Goal: Information Seeking & Learning: Learn about a topic

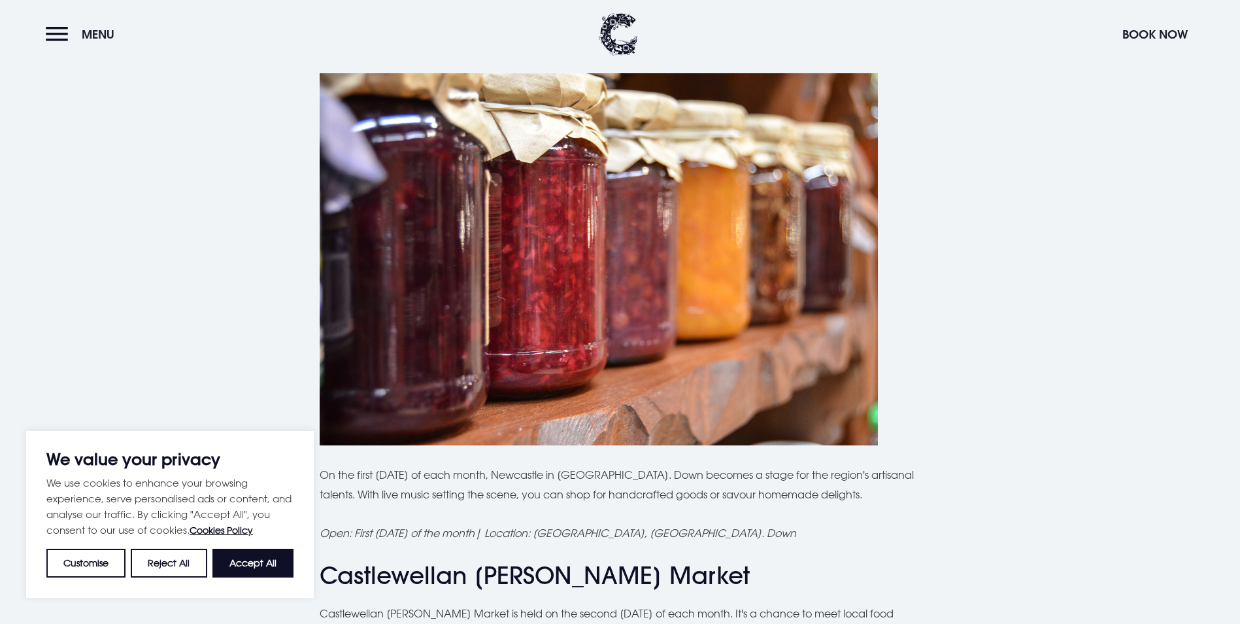
scroll to position [3922, 0]
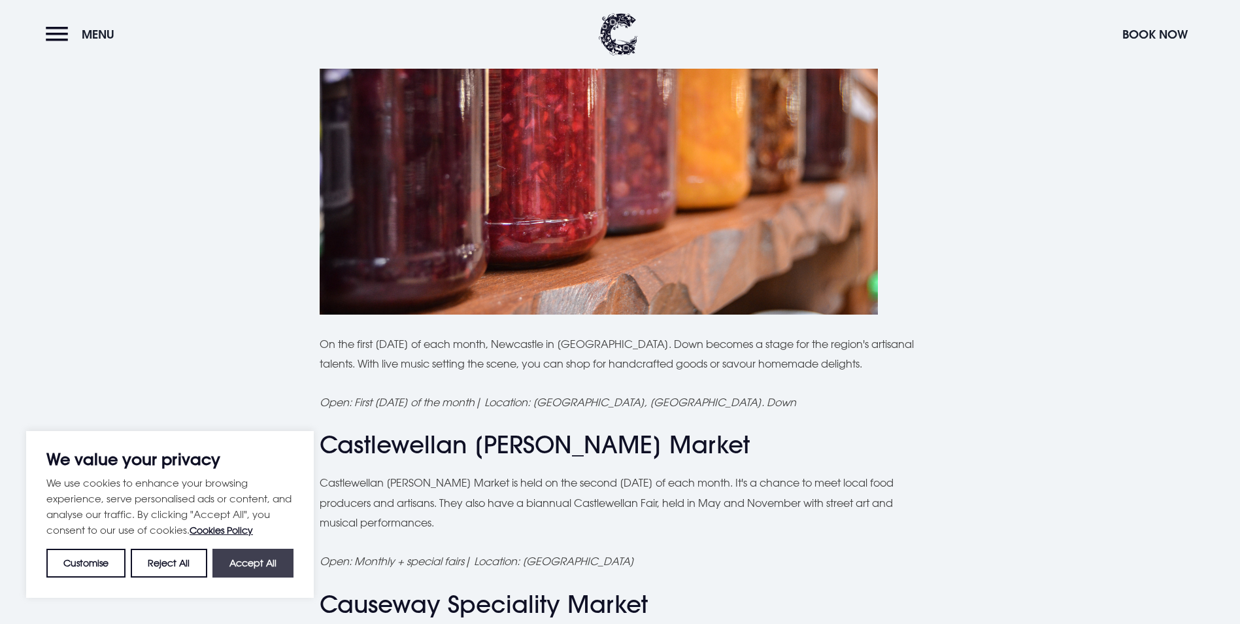
click at [247, 563] on button "Accept All" at bounding box center [252, 562] width 81 height 29
checkbox input "true"
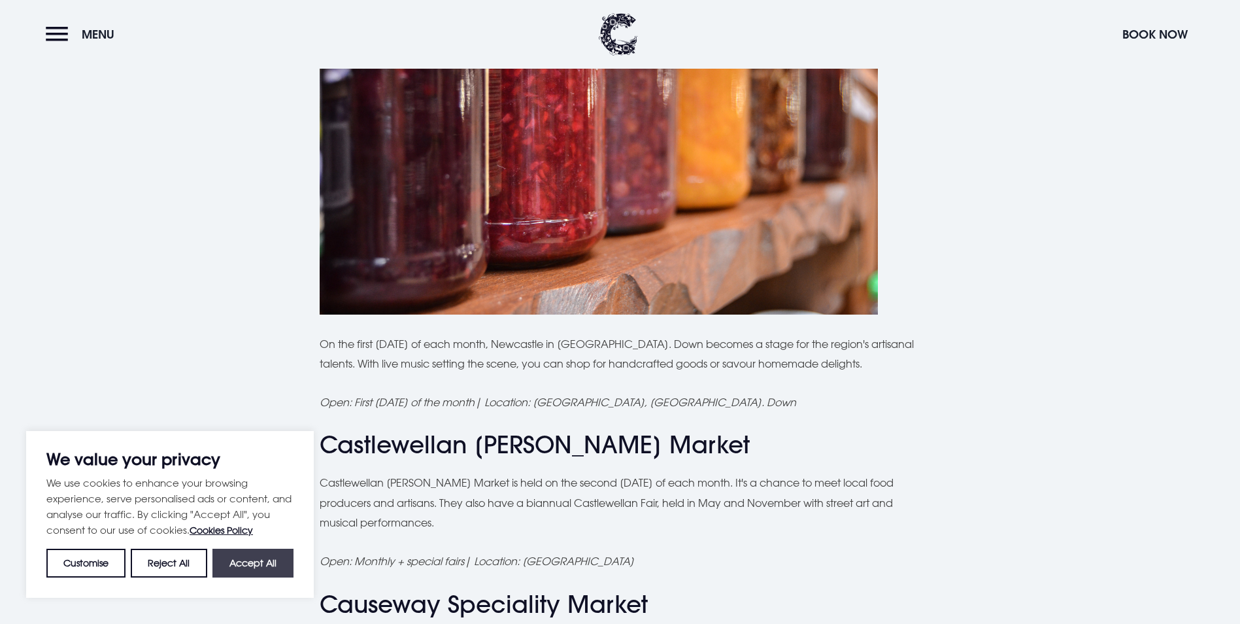
checkbox input "true"
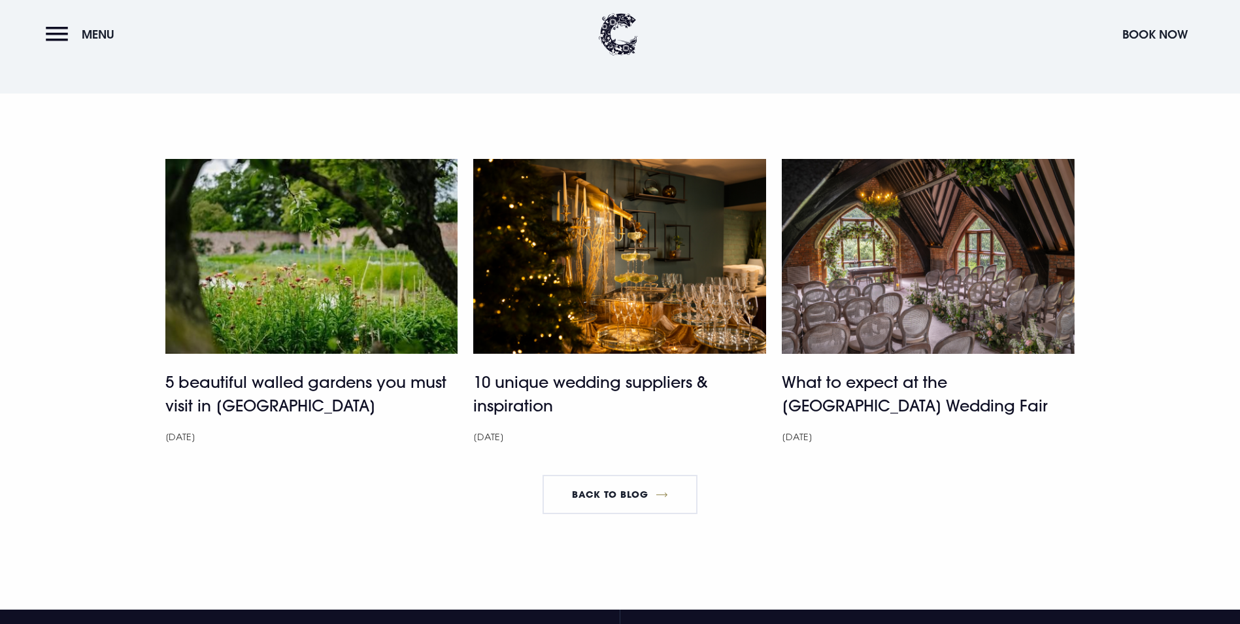
scroll to position [5361, 0]
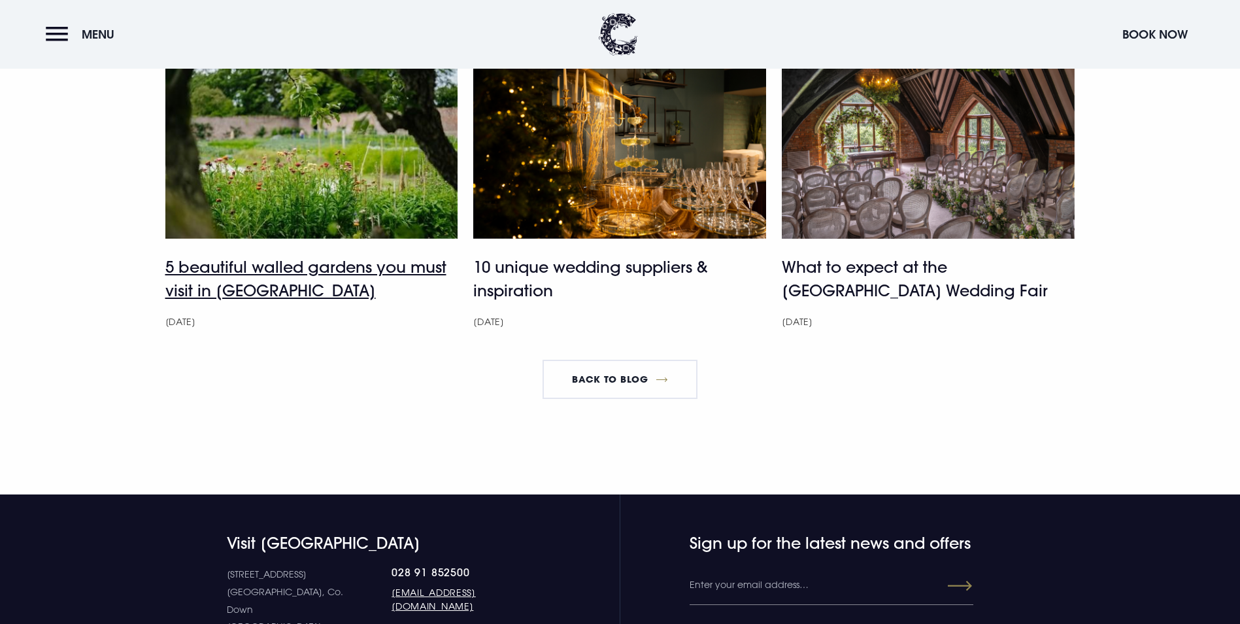
click at [234, 256] on h4 "5 beautiful walled gardens you must visit in [GEOGRAPHIC_DATA]" at bounding box center [311, 278] width 293 height 47
